Goal: Task Accomplishment & Management: Complete application form

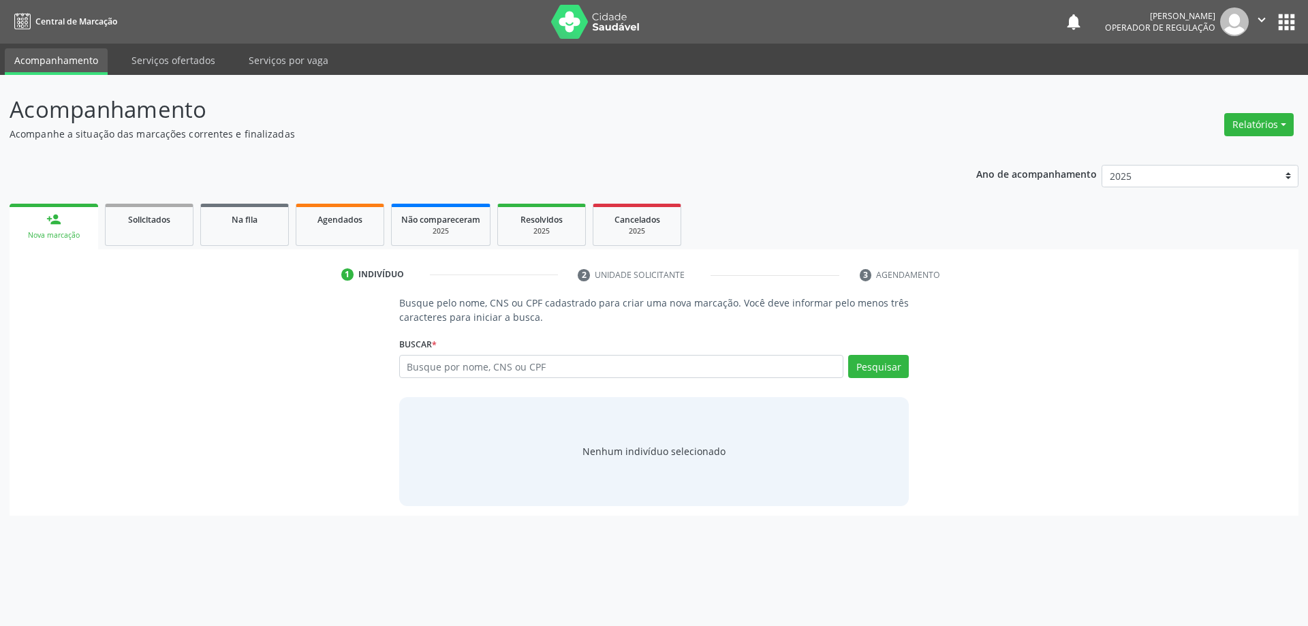
click at [454, 366] on input "text" at bounding box center [621, 366] width 445 height 23
type input "702405090135026"
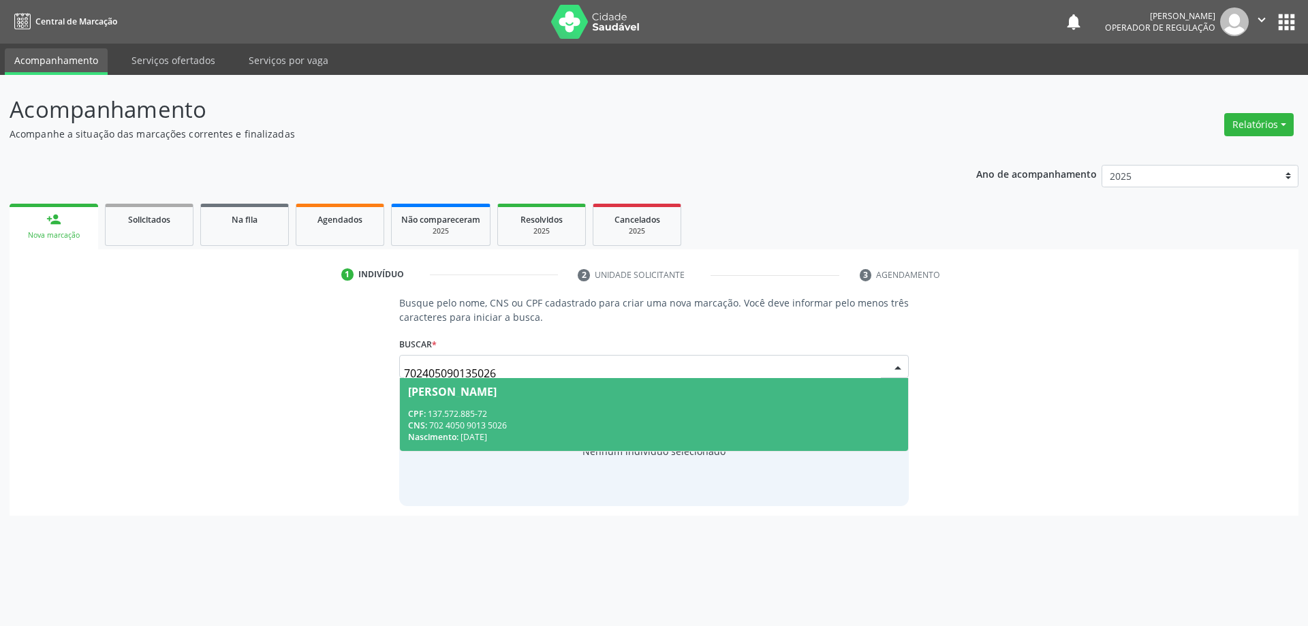
click at [483, 383] on span "[PERSON_NAME] CPF: 137.572.885-72 CNS: 702 4050 9013 5026 Nascimento: [DATE]" at bounding box center [654, 414] width 509 height 73
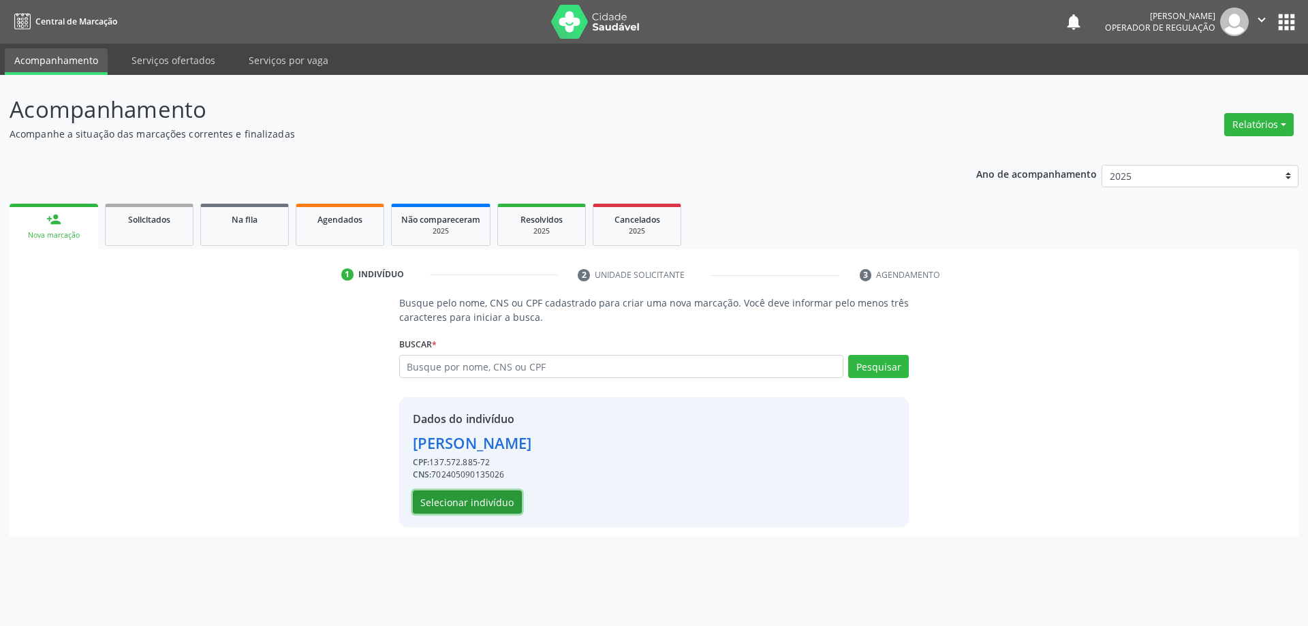
click at [486, 499] on button "Selecionar indivíduo" at bounding box center [467, 501] width 109 height 23
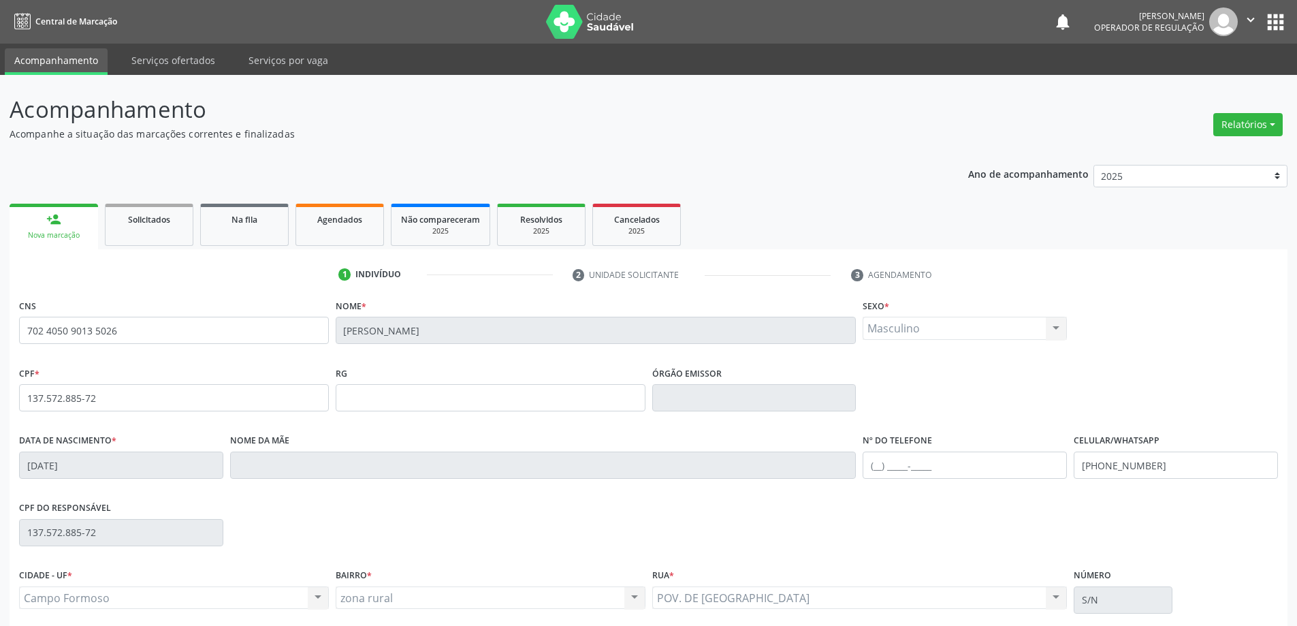
click at [63, 219] on link "person_add Nova marcação" at bounding box center [54, 227] width 89 height 46
click at [52, 231] on div "Nova marcação" at bounding box center [53, 235] width 69 height 10
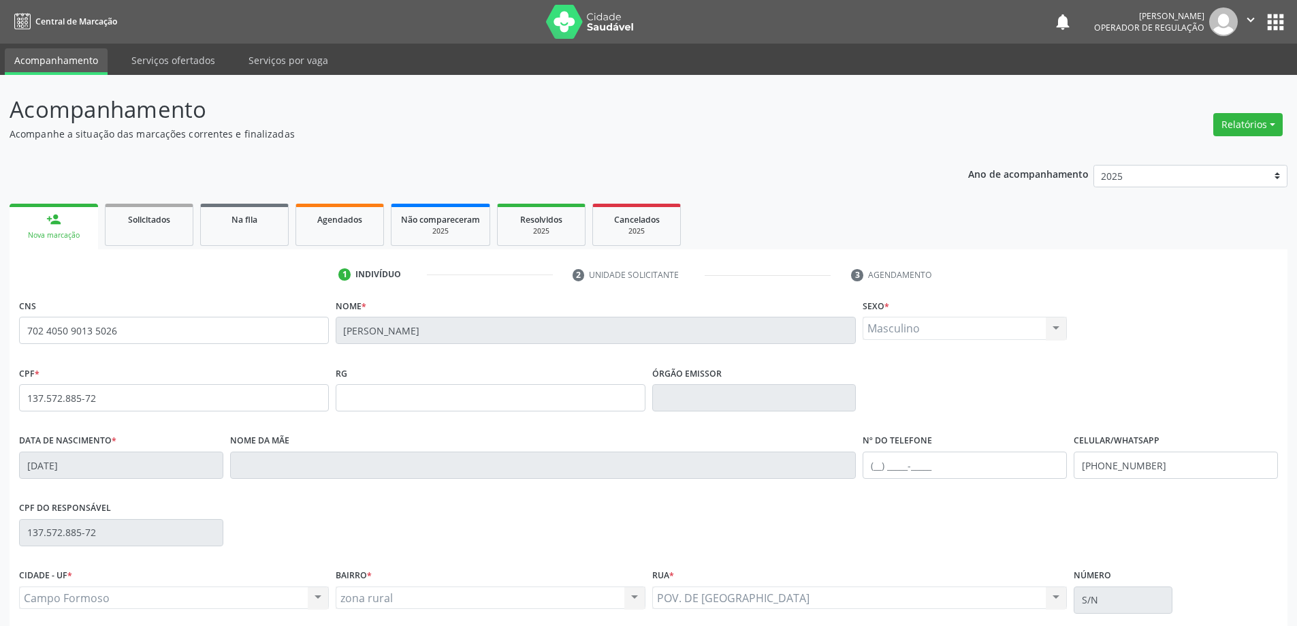
click at [52, 231] on div "Nova marcação" at bounding box center [53, 235] width 69 height 10
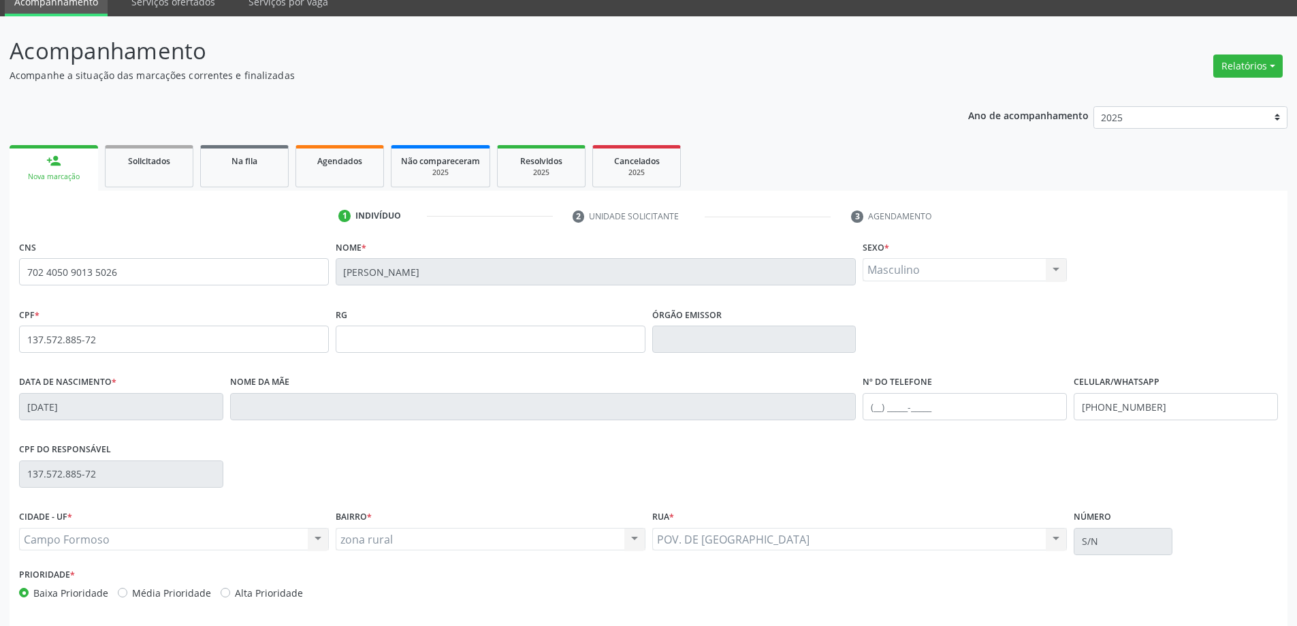
scroll to position [112, 0]
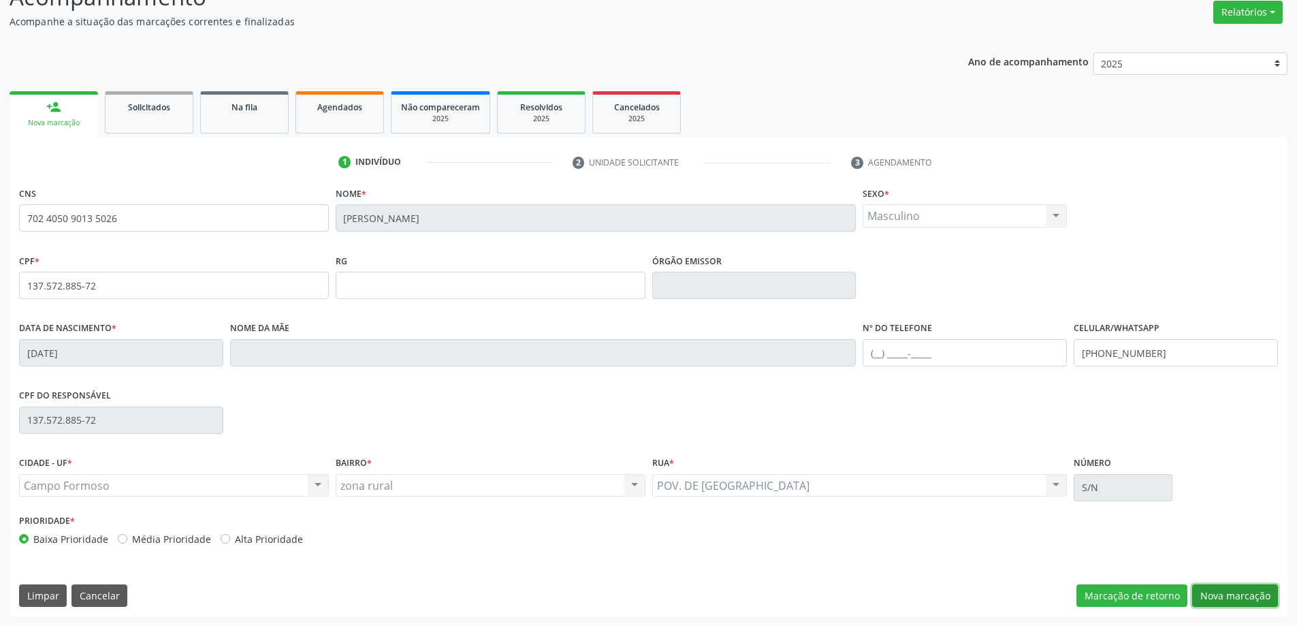
click at [1251, 592] on button "Nova marcação" at bounding box center [1236, 595] width 86 height 23
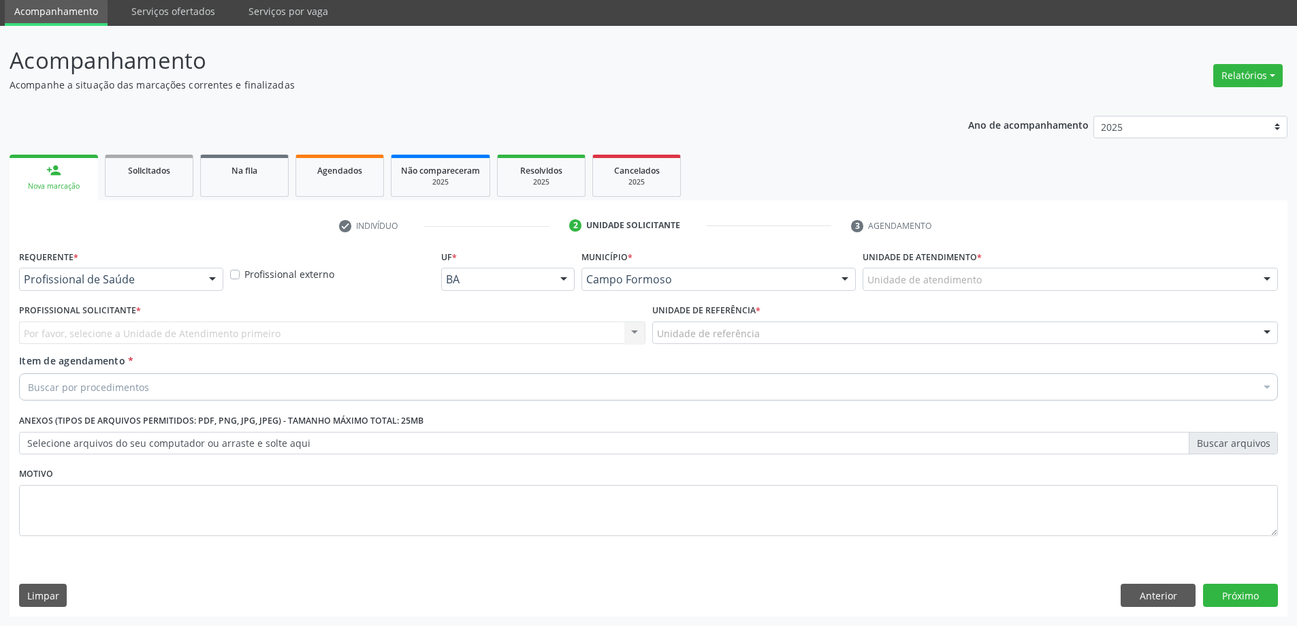
scroll to position [49, 0]
click at [1251, 592] on button "Próximo" at bounding box center [1241, 595] width 75 height 23
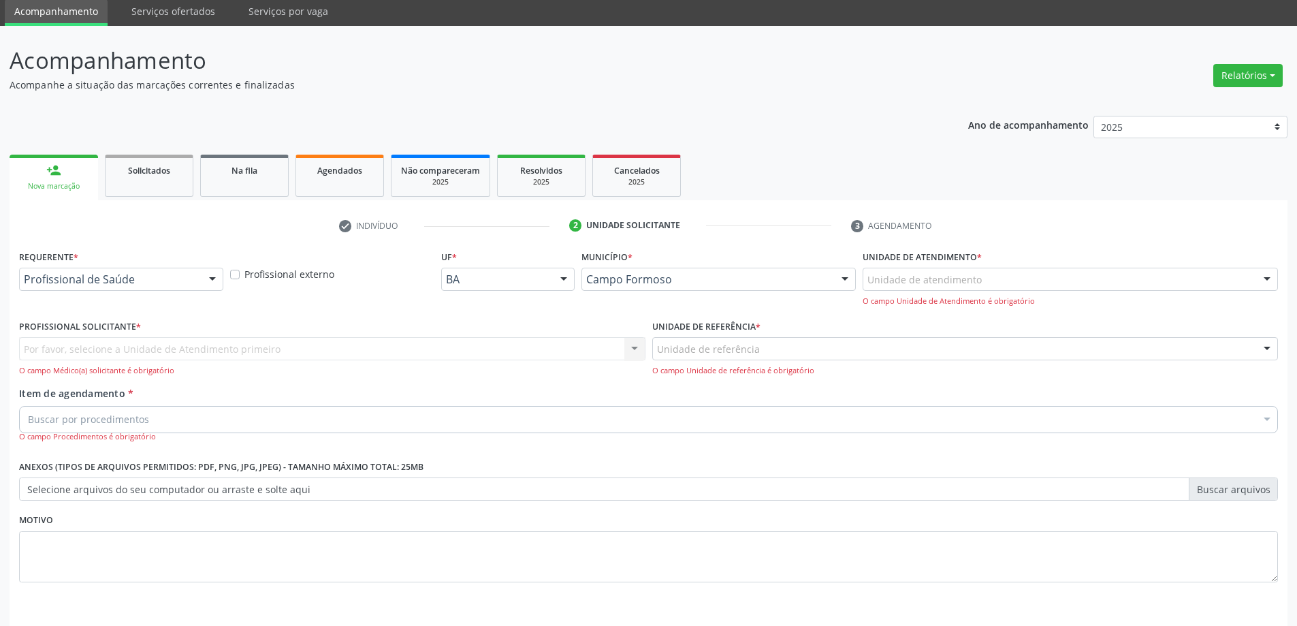
click at [1251, 592] on fieldset "Motivo" at bounding box center [648, 551] width 1259 height 82
click at [57, 174] on div "person_add" at bounding box center [53, 170] width 15 height 15
